Goal: Check status: Check status

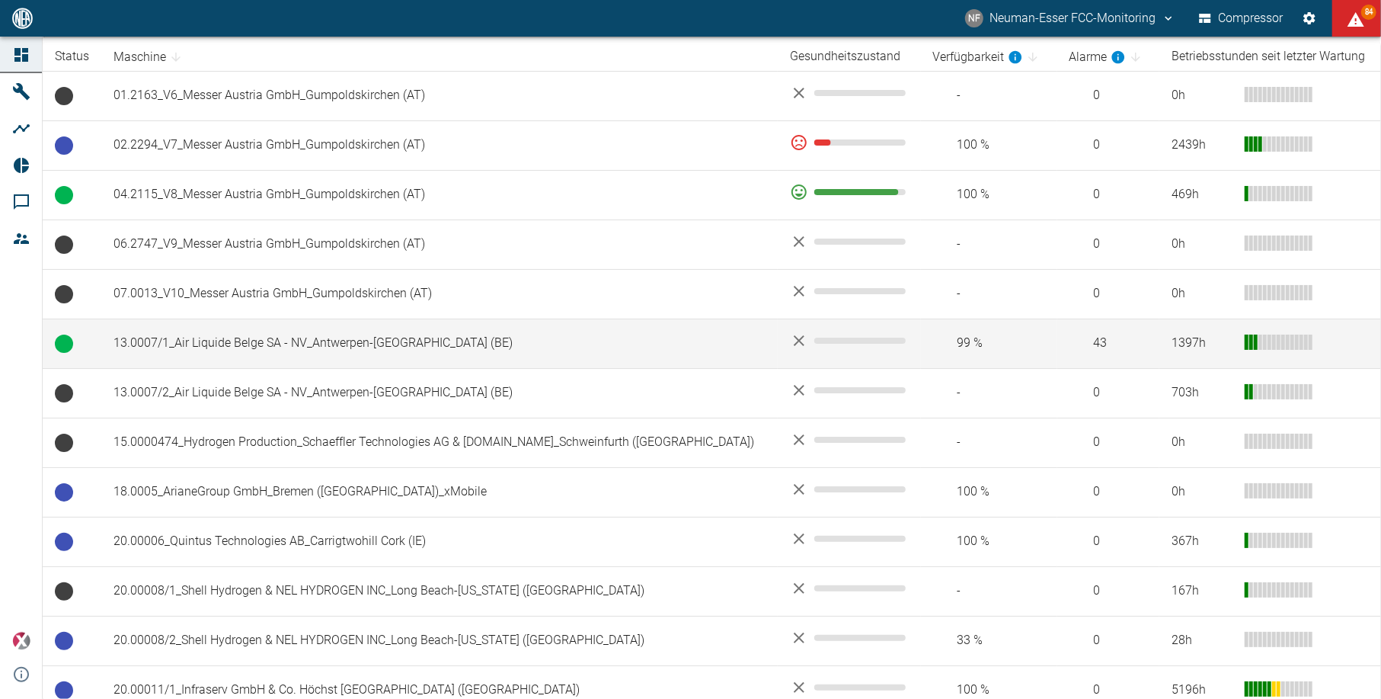
scroll to position [711, 0]
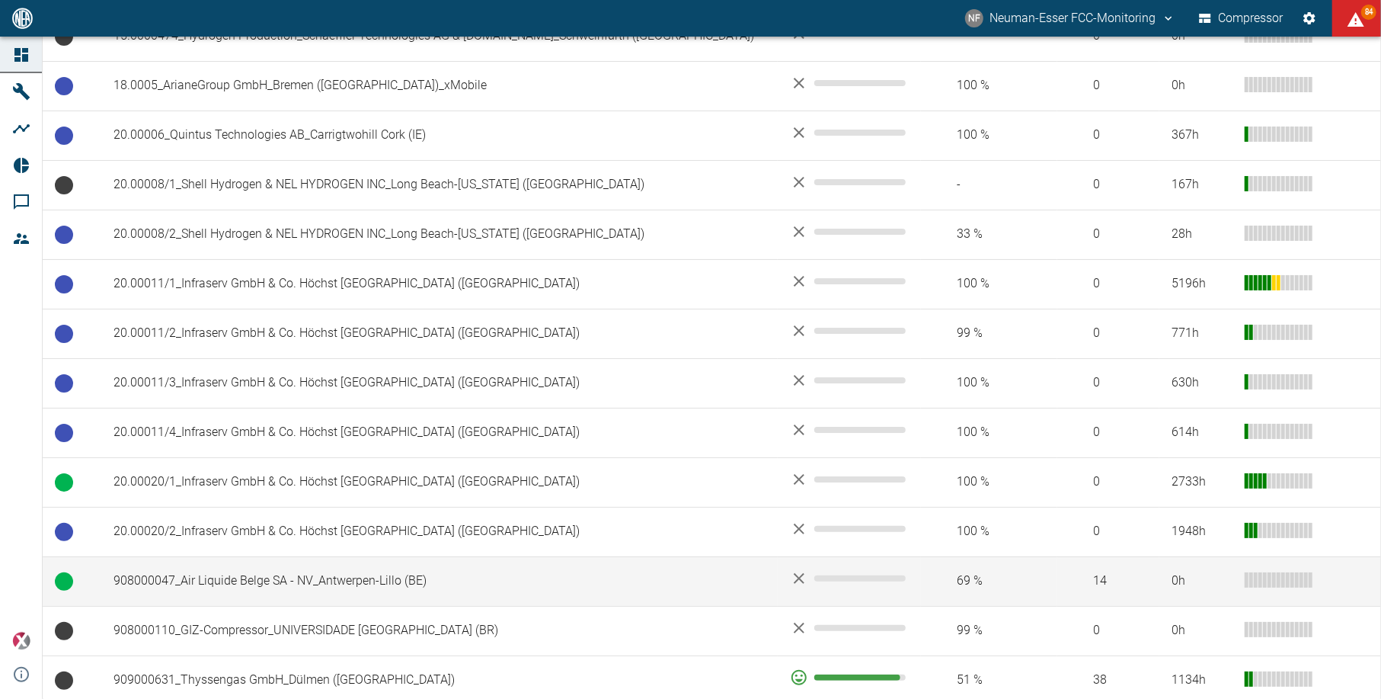
click at [367, 591] on td "908000047_Air Liquide Belge SA - NV_Antwerpen-Lillo (BE)" at bounding box center [439, 581] width 676 height 50
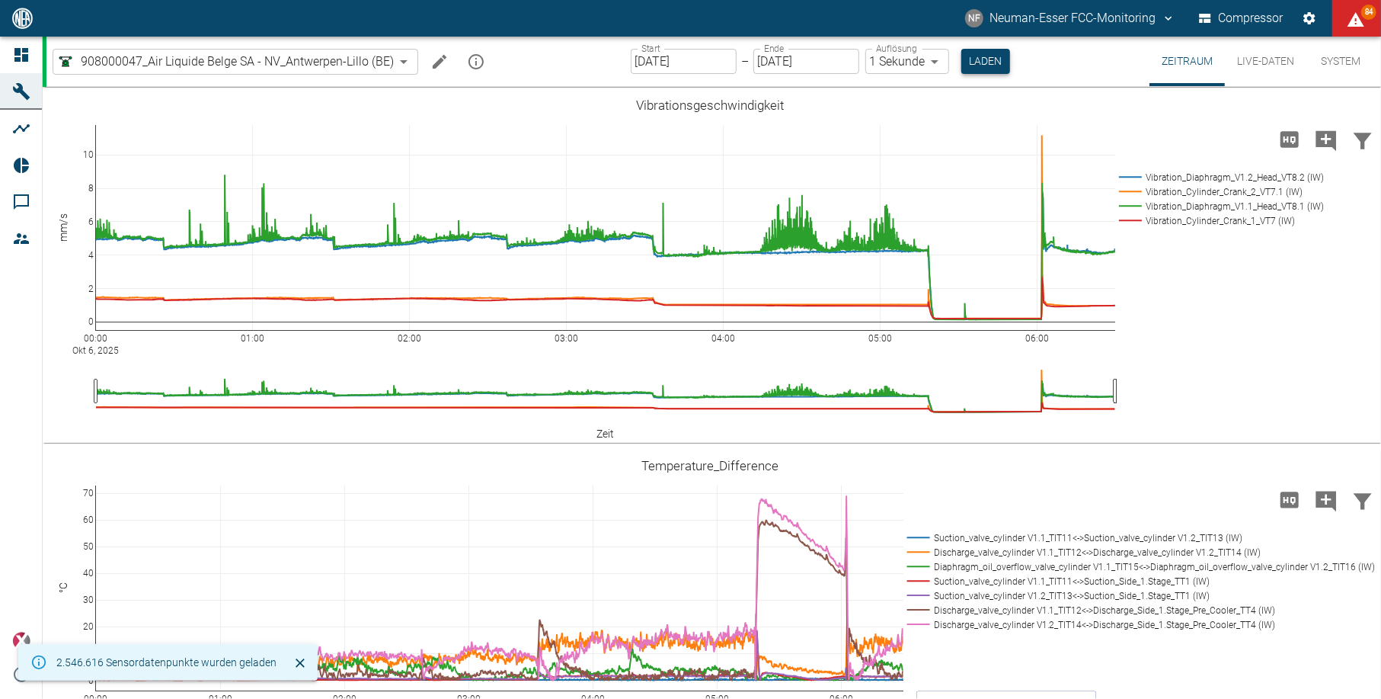
click at [984, 69] on button "Laden" at bounding box center [985, 61] width 49 height 25
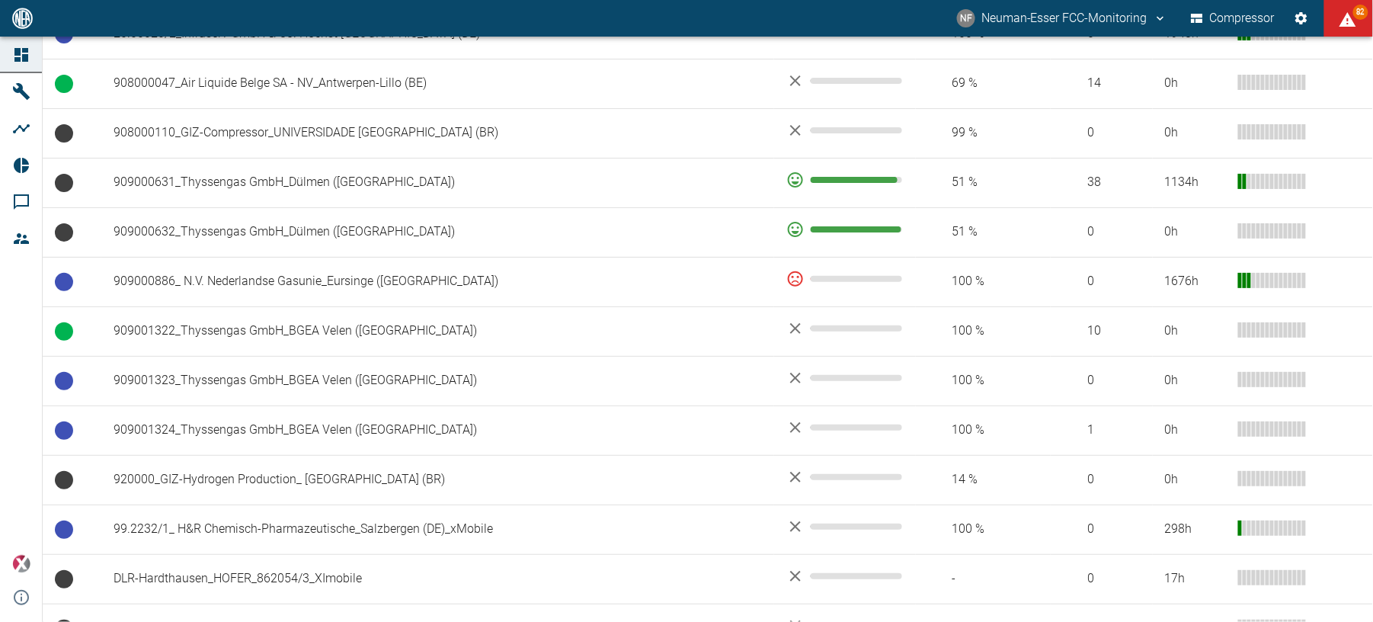
scroll to position [1421, 0]
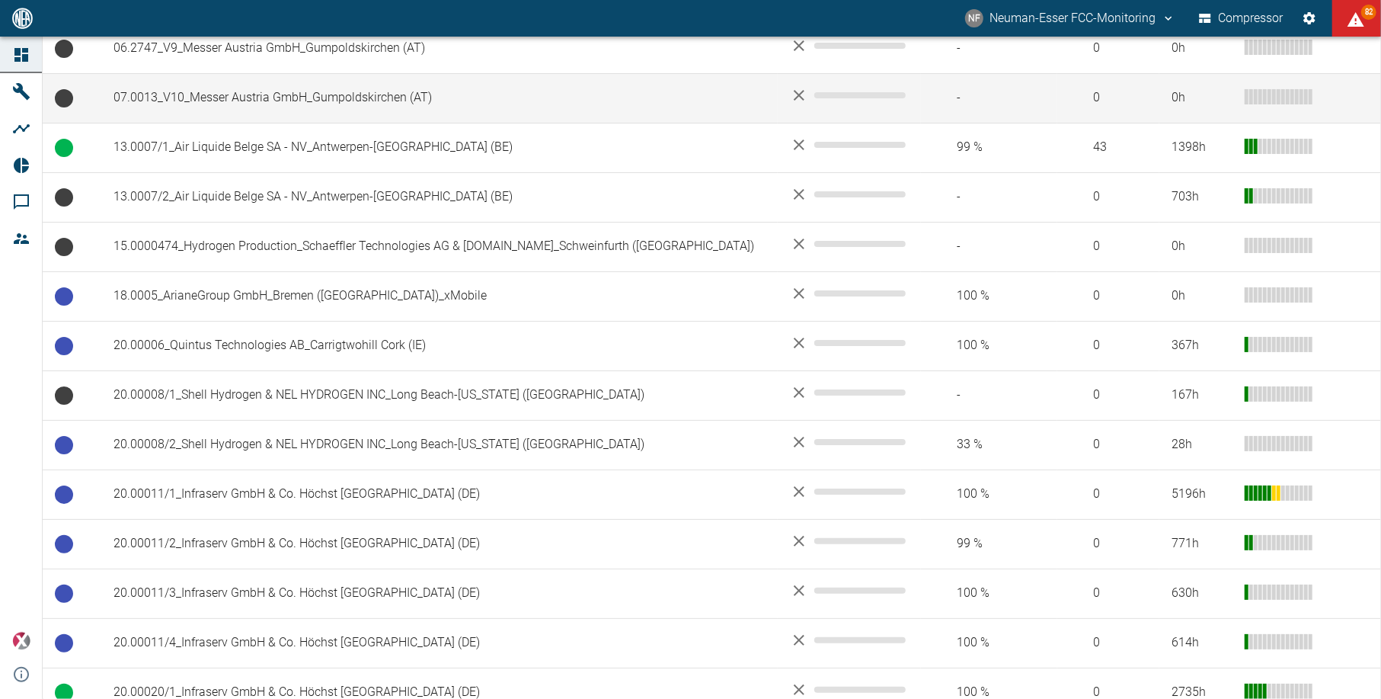
scroll to position [507, 0]
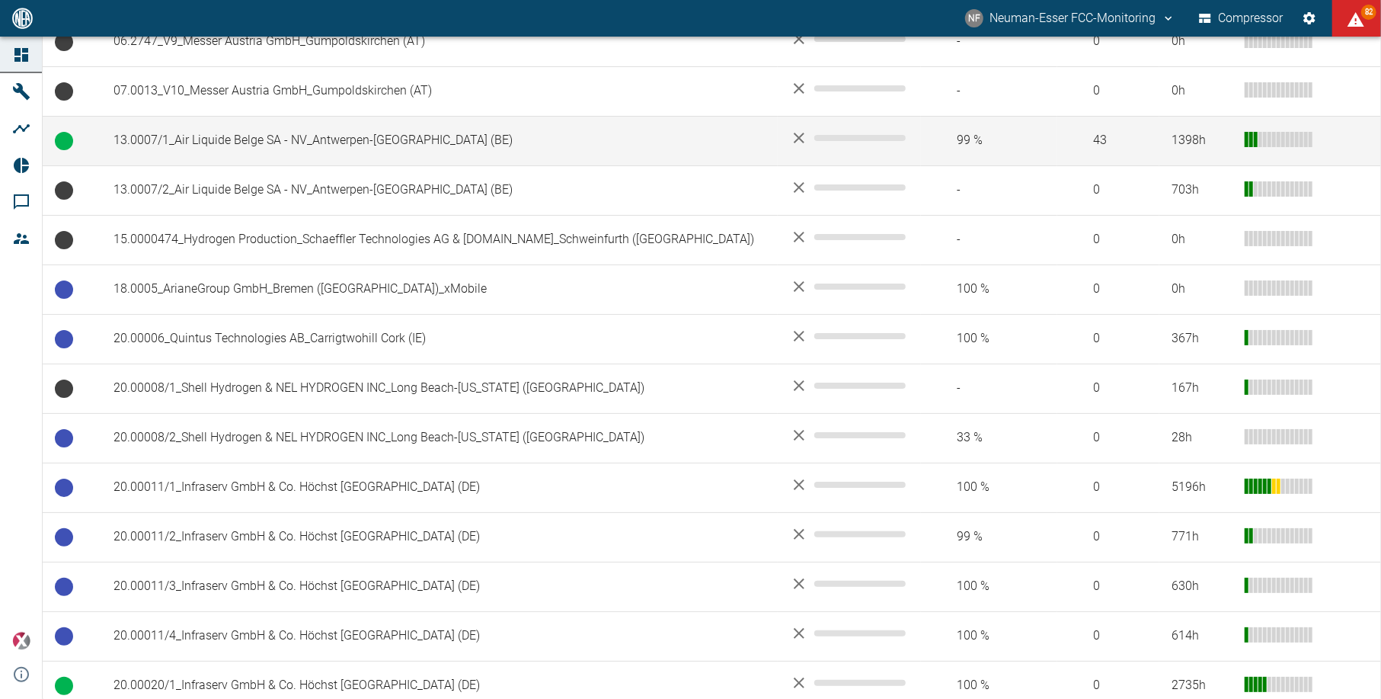
click at [241, 139] on td "13.0007/1_Air Liquide Belge SA - NV_Antwerpen-[GEOGRAPHIC_DATA] (BE)" at bounding box center [439, 141] width 676 height 50
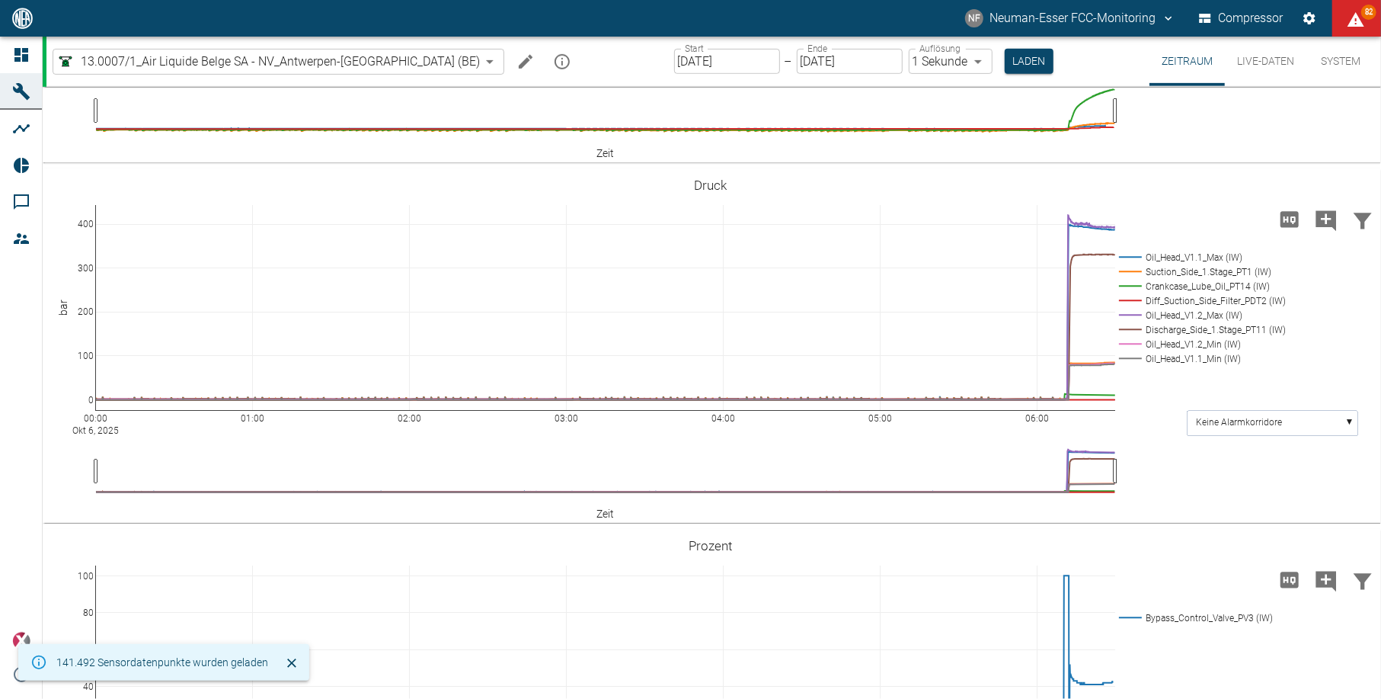
scroll to position [609, 0]
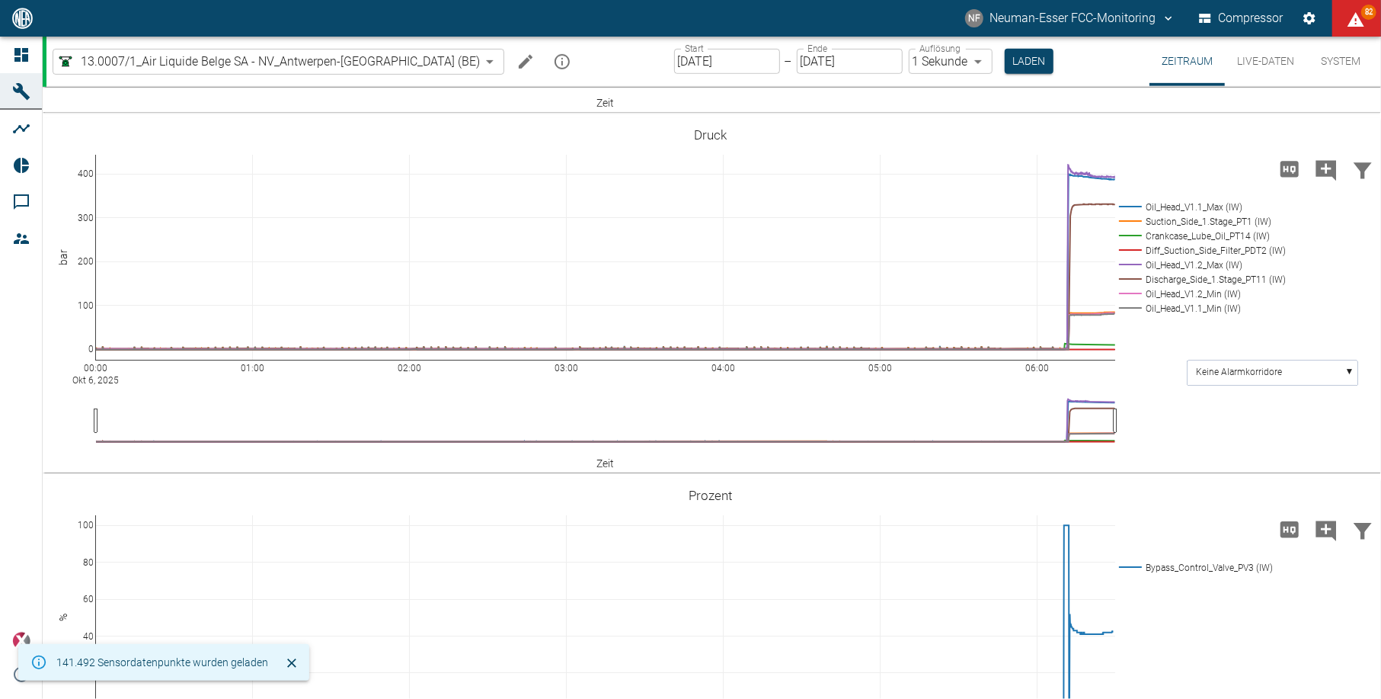
click at [687, 62] on input "[DATE]" at bounding box center [727, 61] width 106 height 25
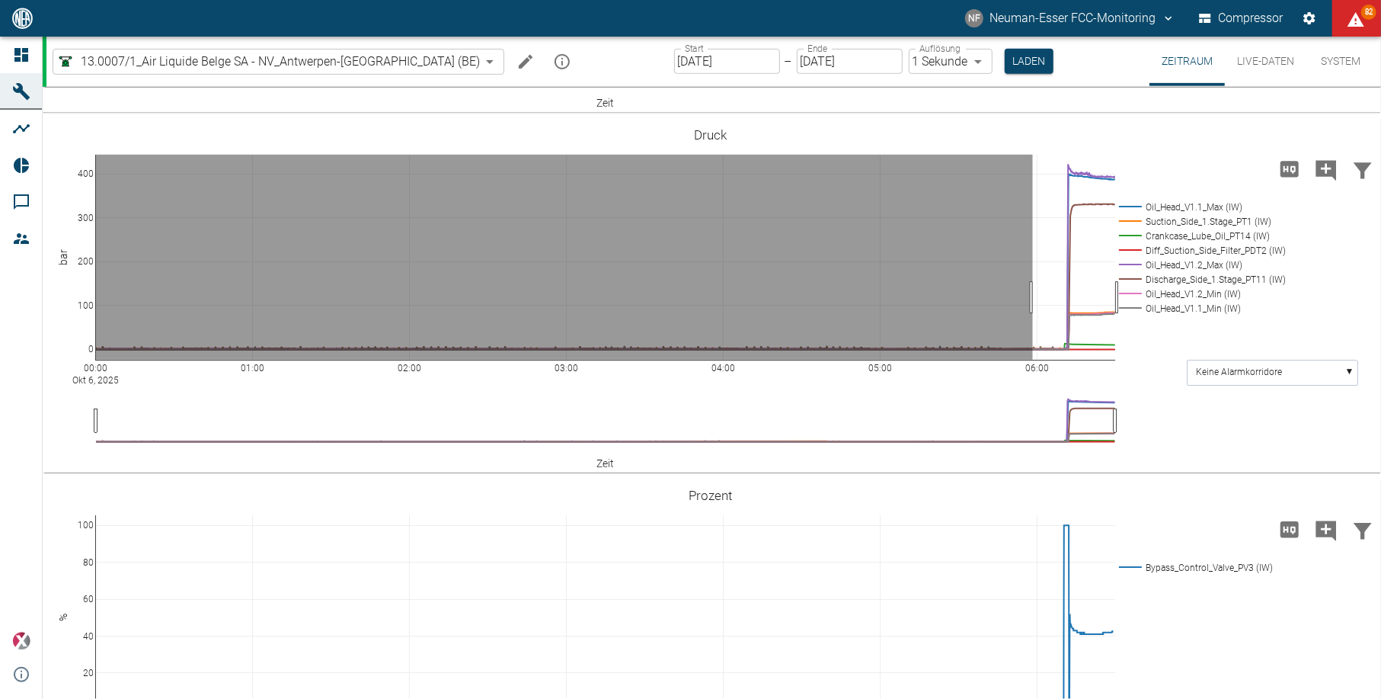
drag, startPoint x: 1033, startPoint y: 379, endPoint x: 1137, endPoint y: 382, distance: 104.4
